Goal: Check status

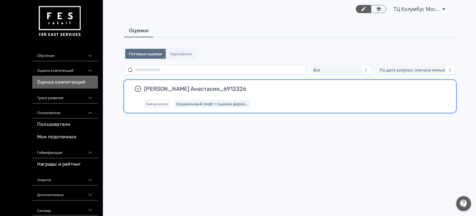
click at [191, 87] on span "[PERSON_NAME] Анастасия_6912326" at bounding box center [292, 88] width 297 height 7
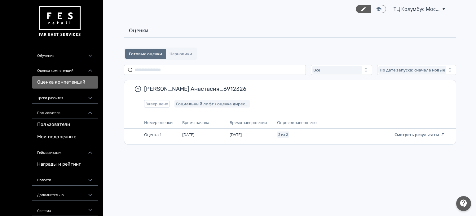
click at [69, 70] on div "Оценка компетенций" at bounding box center [65, 68] width 66 height 15
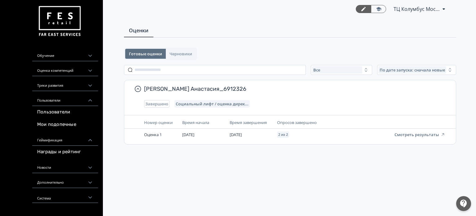
click at [65, 87] on div "Треки развития" at bounding box center [65, 83] width 66 height 15
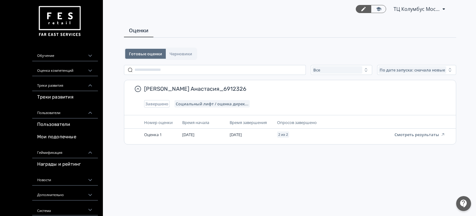
click at [57, 86] on div "Треки развития" at bounding box center [65, 83] width 66 height 15
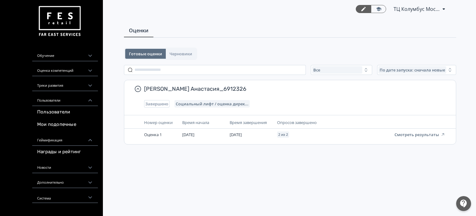
click at [57, 100] on div "Пользователи" at bounding box center [65, 98] width 66 height 15
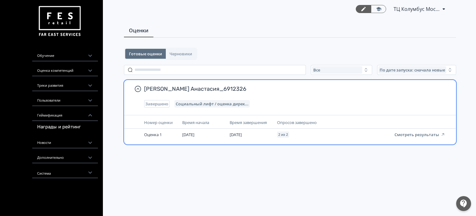
click at [215, 100] on div "Завершено Социальный лифт / оценка дирек..." at bounding box center [295, 103] width 302 height 7
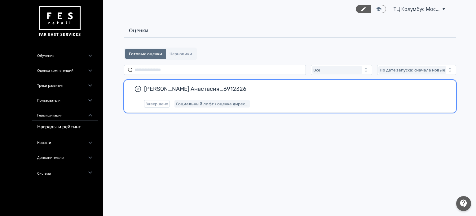
click at [215, 100] on div "Завершено Социальный лифт / оценка дирек..." at bounding box center [295, 103] width 302 height 7
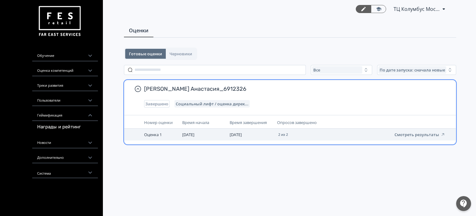
click at [194, 133] on span "[DATE]" at bounding box center [188, 134] width 12 height 6
click at [426, 136] on button "Смотреть результаты" at bounding box center [420, 134] width 51 height 5
